Goal: Information Seeking & Learning: Compare options

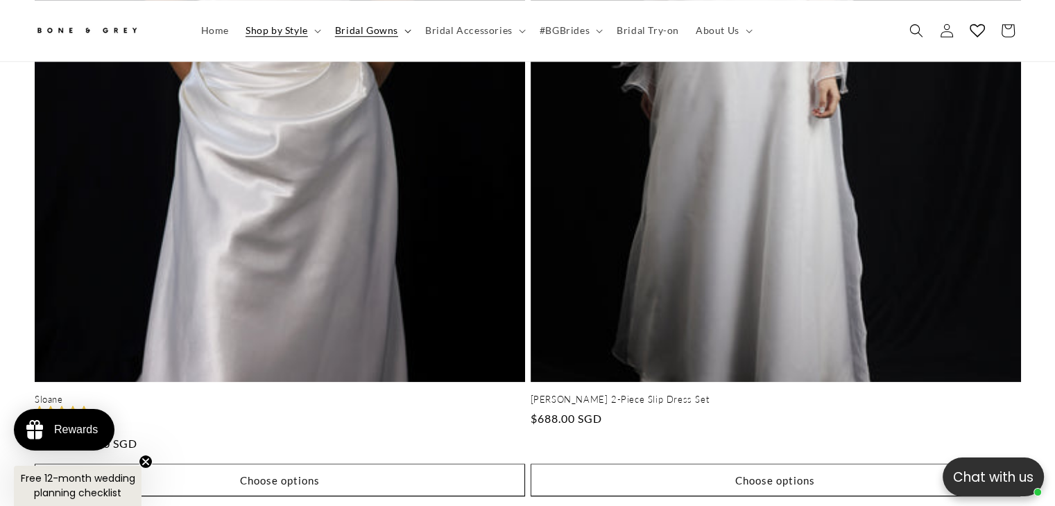
scroll to position [0, 359]
click at [374, 39] on summary "Bridal Gowns" at bounding box center [372, 30] width 90 height 29
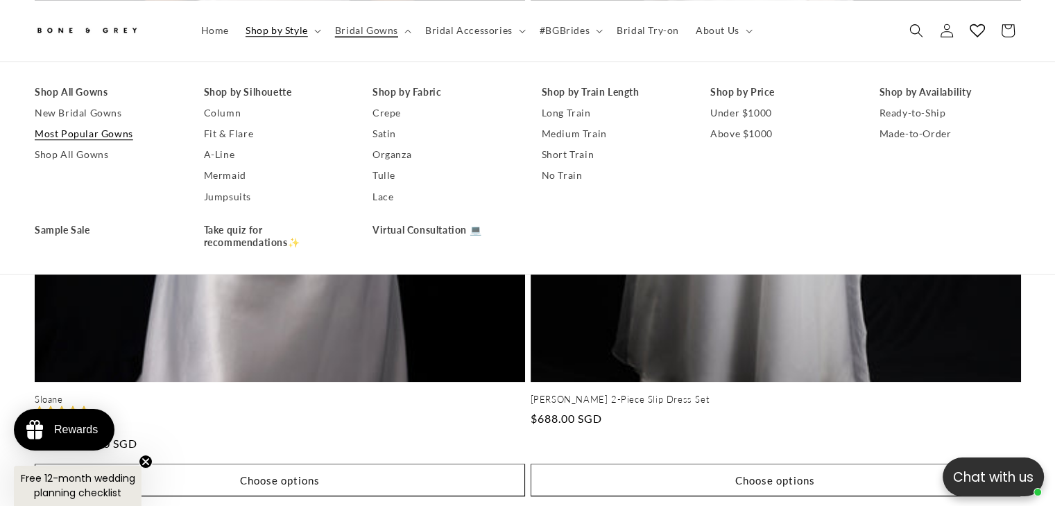
scroll to position [0, 718]
click at [67, 156] on link "Shop All Gowns" at bounding box center [105, 155] width 141 height 21
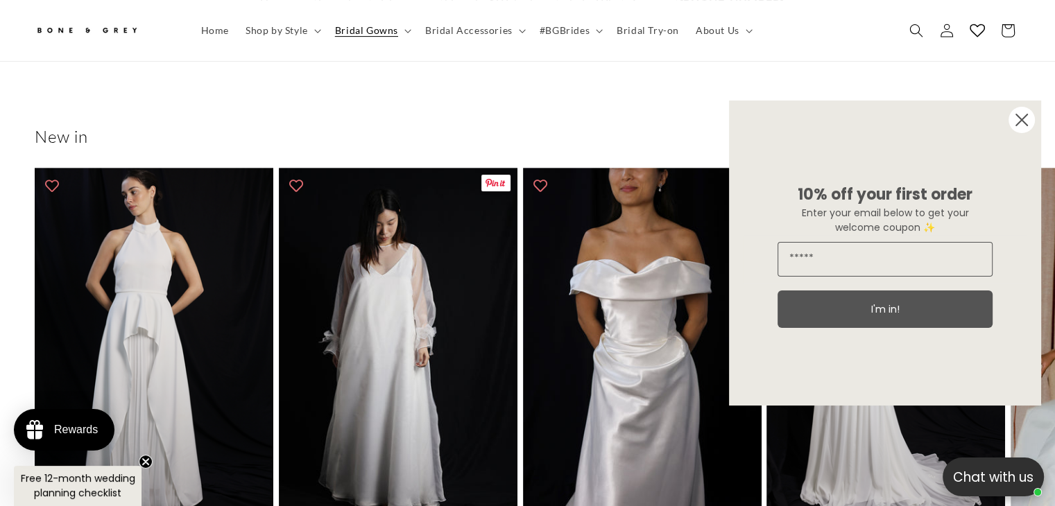
scroll to position [0, 359]
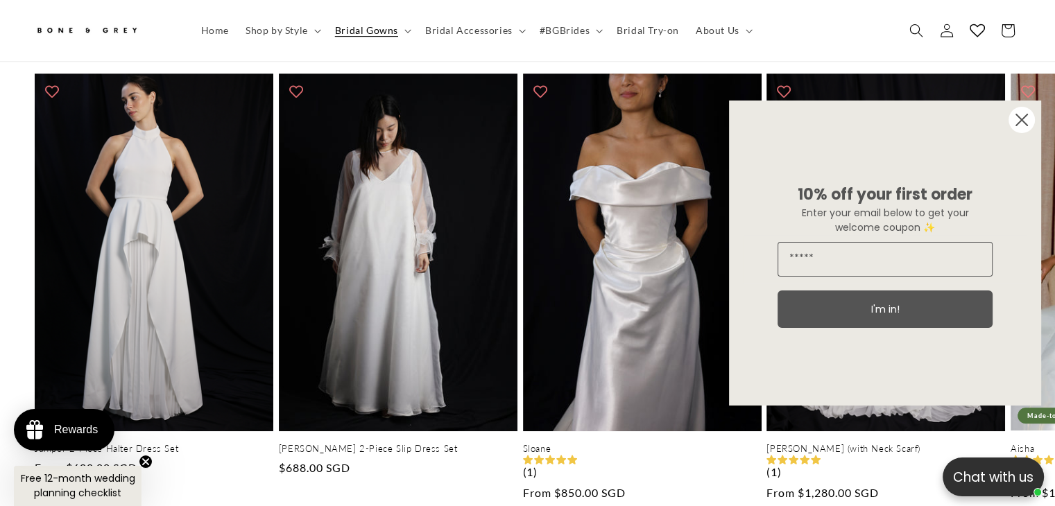
click at [1021, 123] on circle "Close dialog" at bounding box center [1021, 120] width 26 height 26
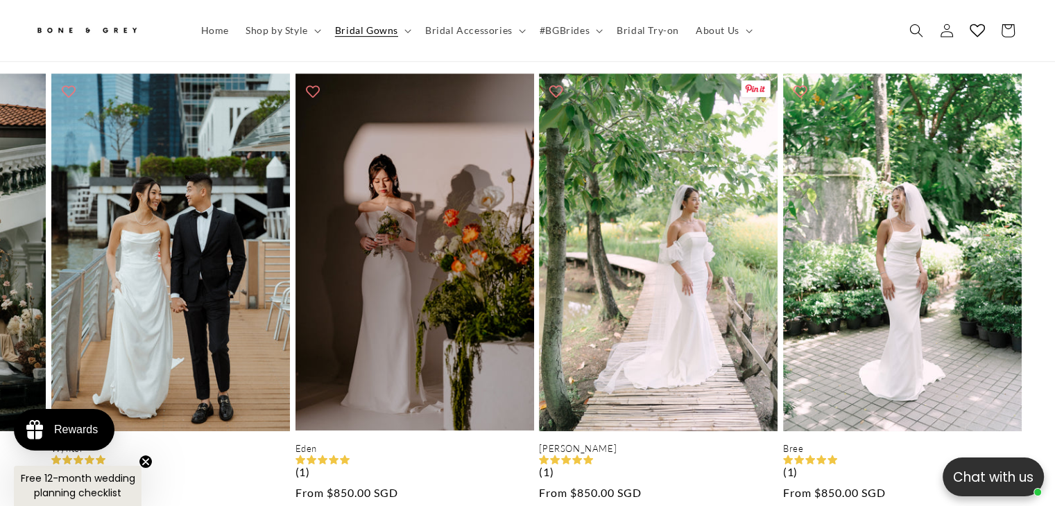
scroll to position [0, 3155]
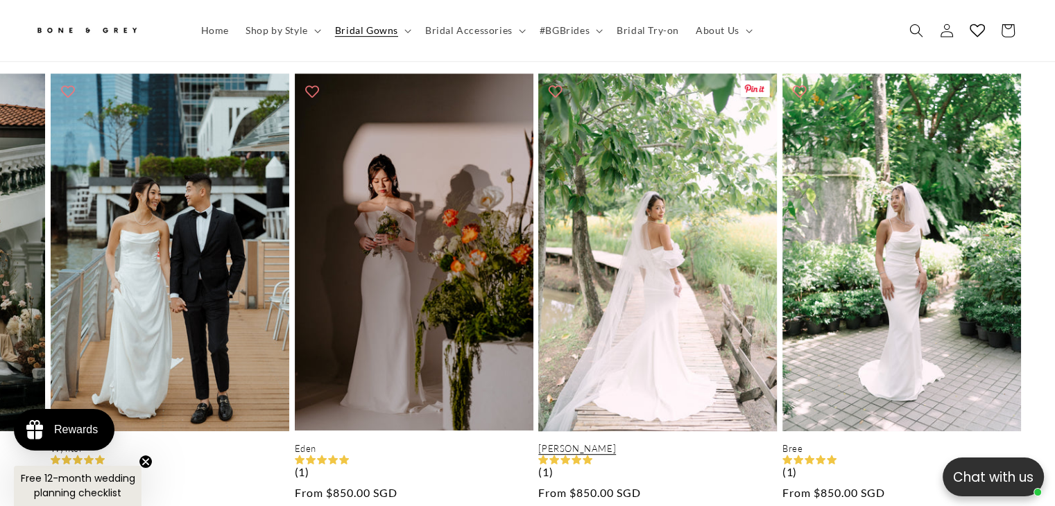
click at [609, 443] on link "Cora" at bounding box center [657, 449] width 239 height 12
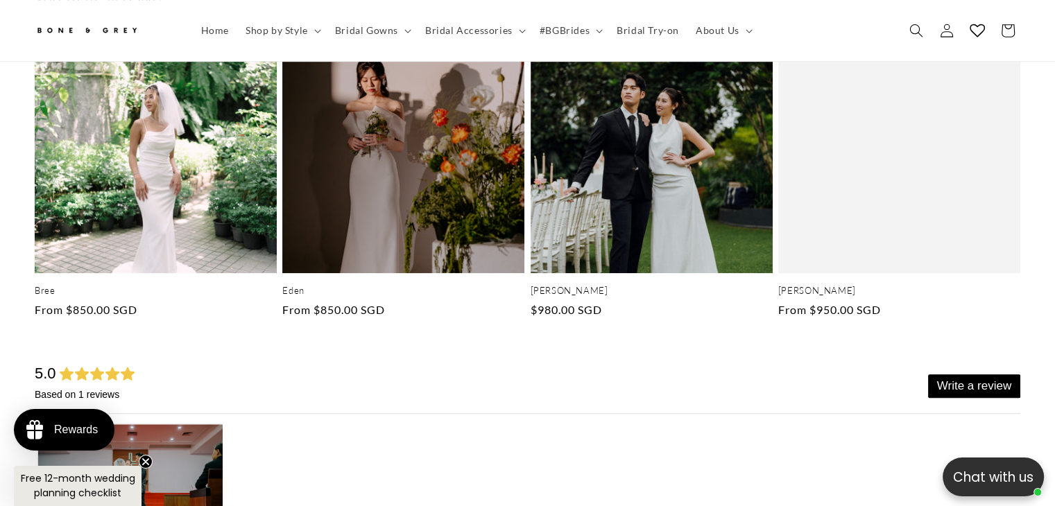
scroll to position [6146, 0]
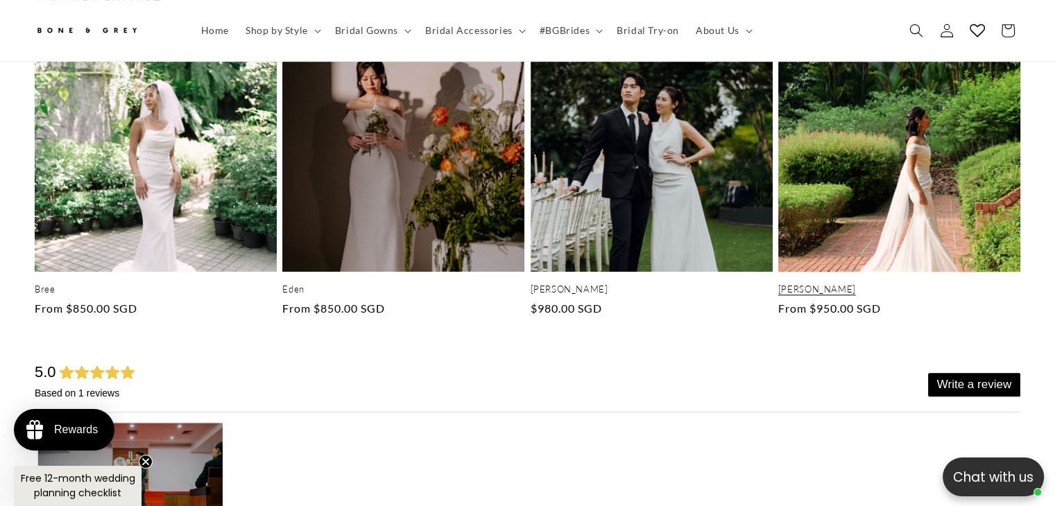
click at [891, 284] on link "Mona" at bounding box center [899, 290] width 242 height 12
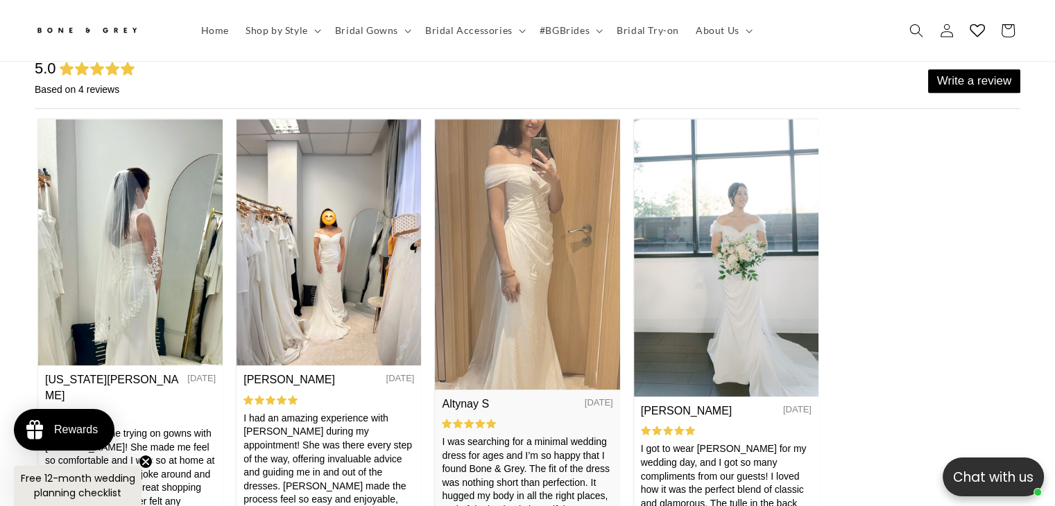
scroll to position [0, 718]
click at [530, 267] on img at bounding box center [527, 254] width 184 height 270
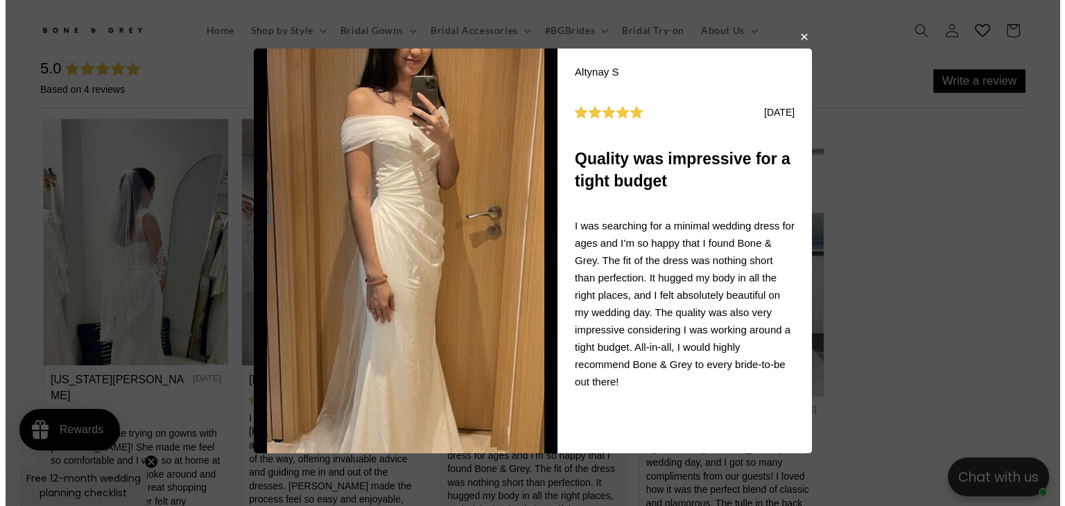
scroll to position [0, 0]
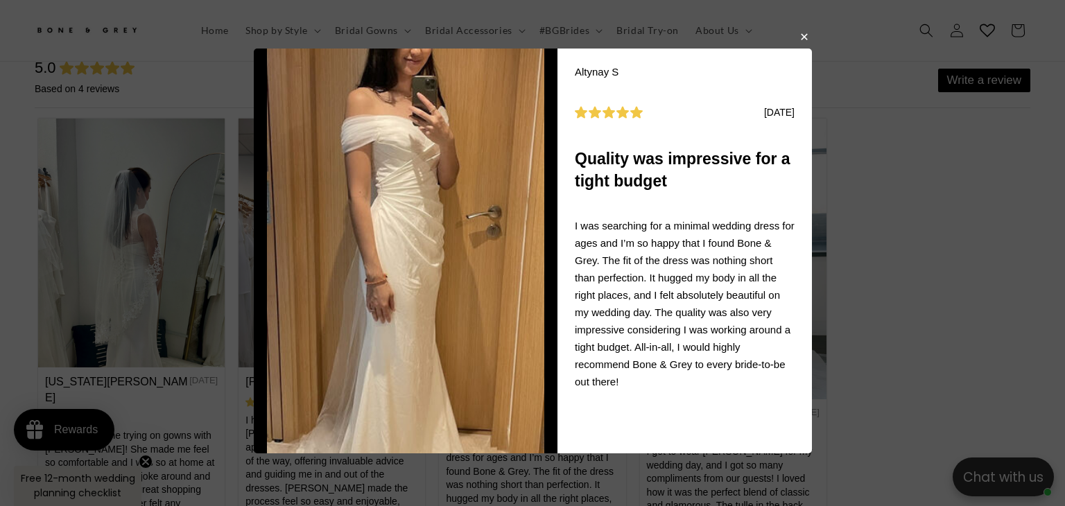
click at [799, 41] on button "button" at bounding box center [803, 36] width 8 height 17
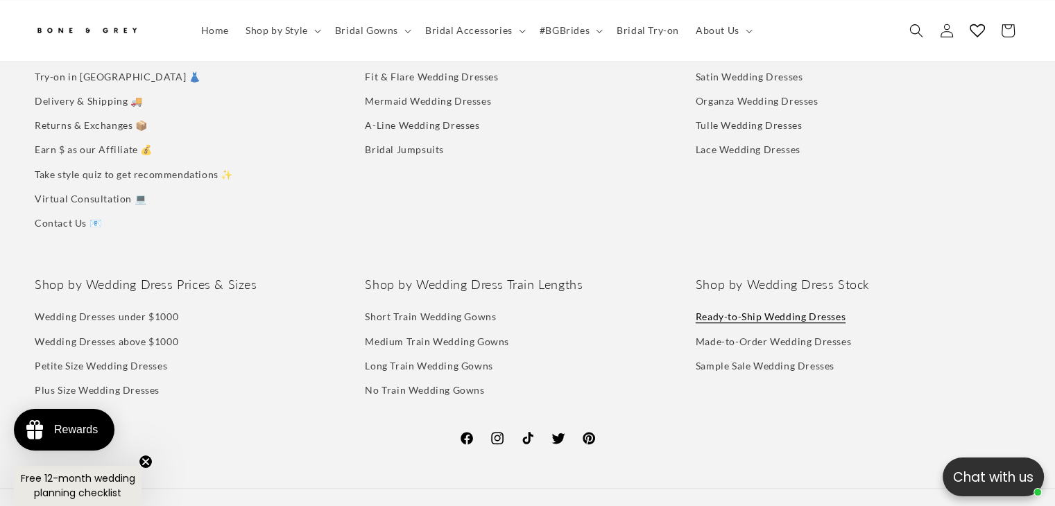
scroll to position [0, 359]
click at [743, 308] on link "Ready-to-Ship Wedding Dresses" at bounding box center [770, 318] width 150 height 21
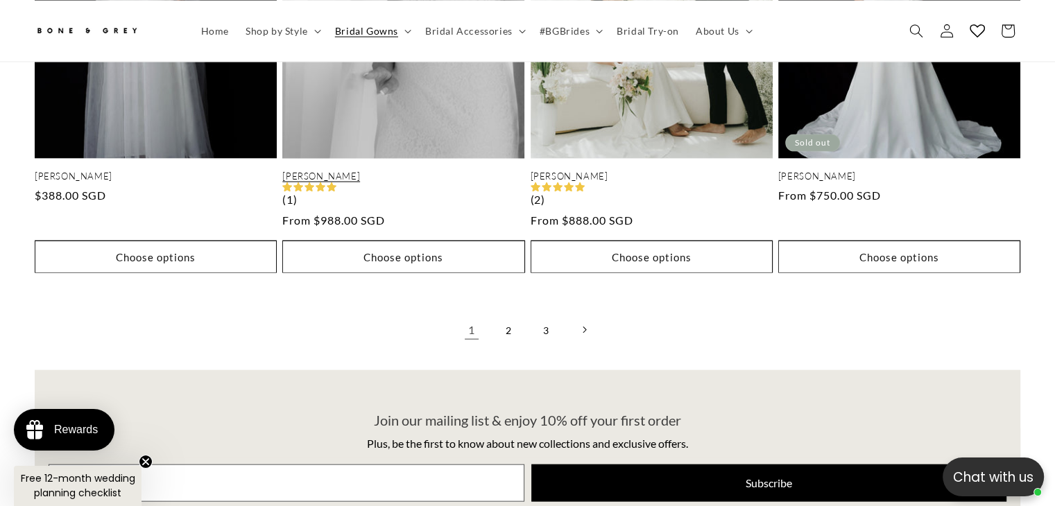
scroll to position [3030, 0]
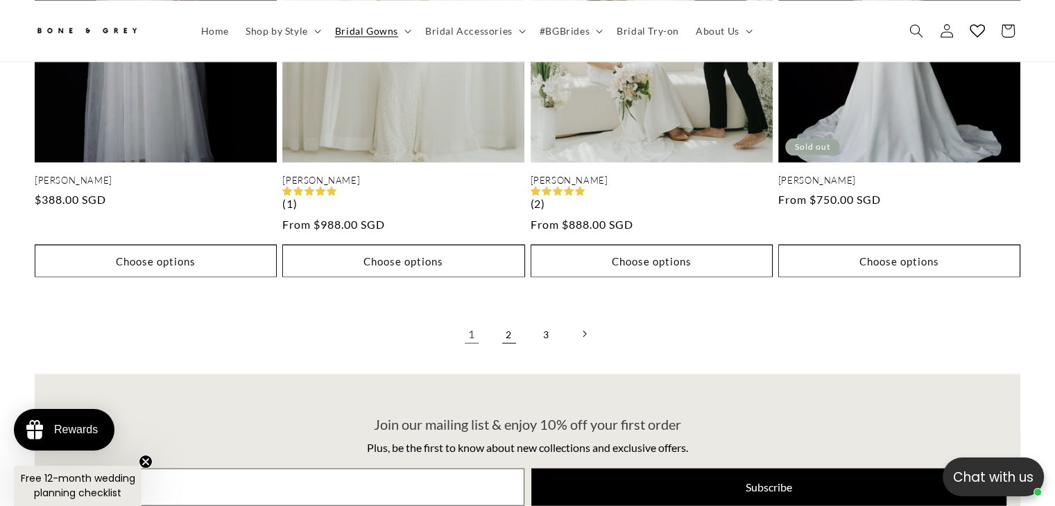
click at [502, 319] on link "2" at bounding box center [509, 334] width 31 height 31
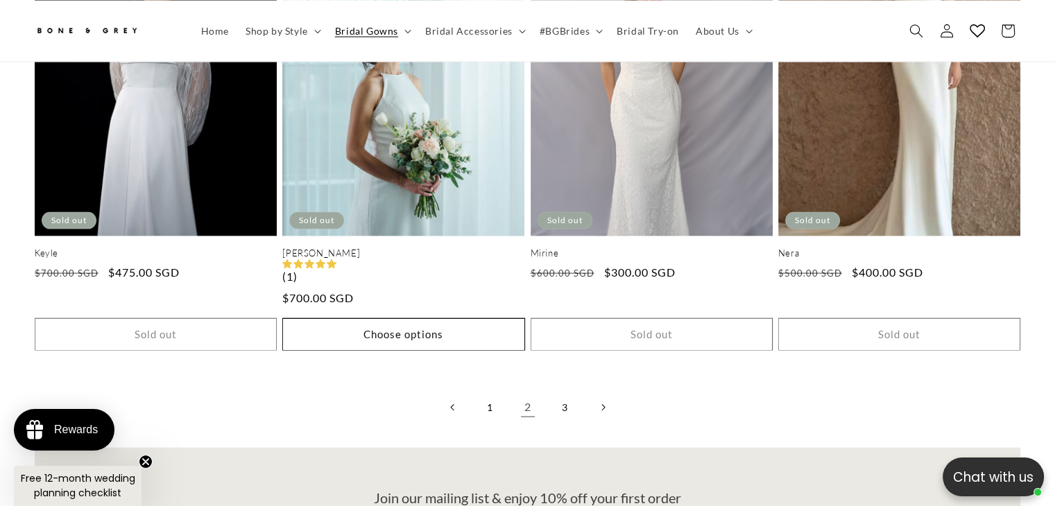
scroll to position [3040, 0]
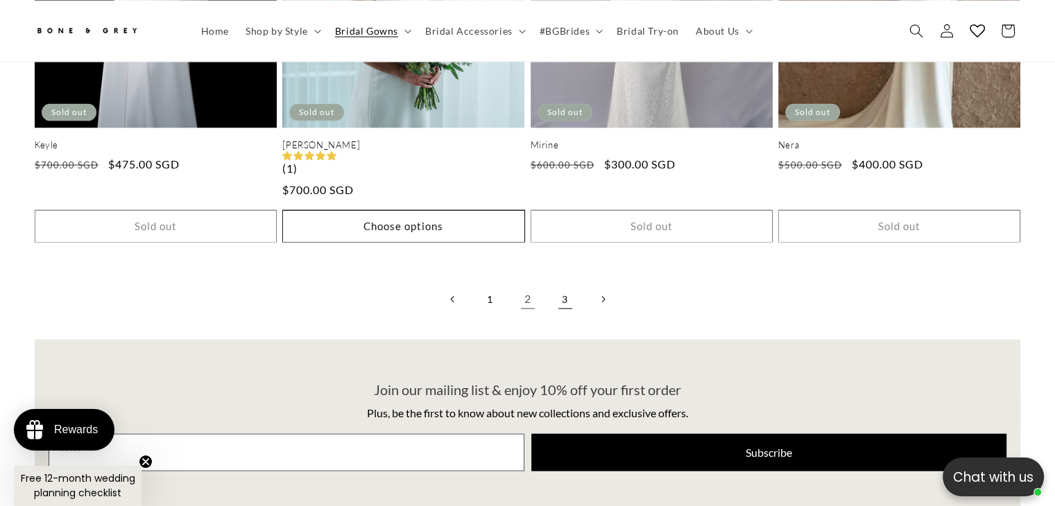
click at [567, 284] on link "3" at bounding box center [565, 299] width 31 height 31
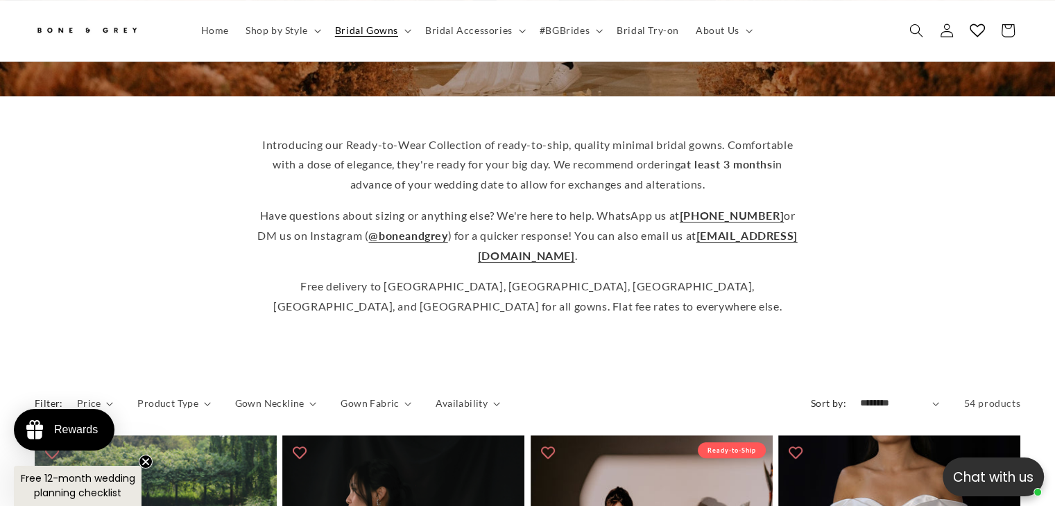
scroll to position [0, 718]
